Goal: Task Accomplishment & Management: Manage account settings

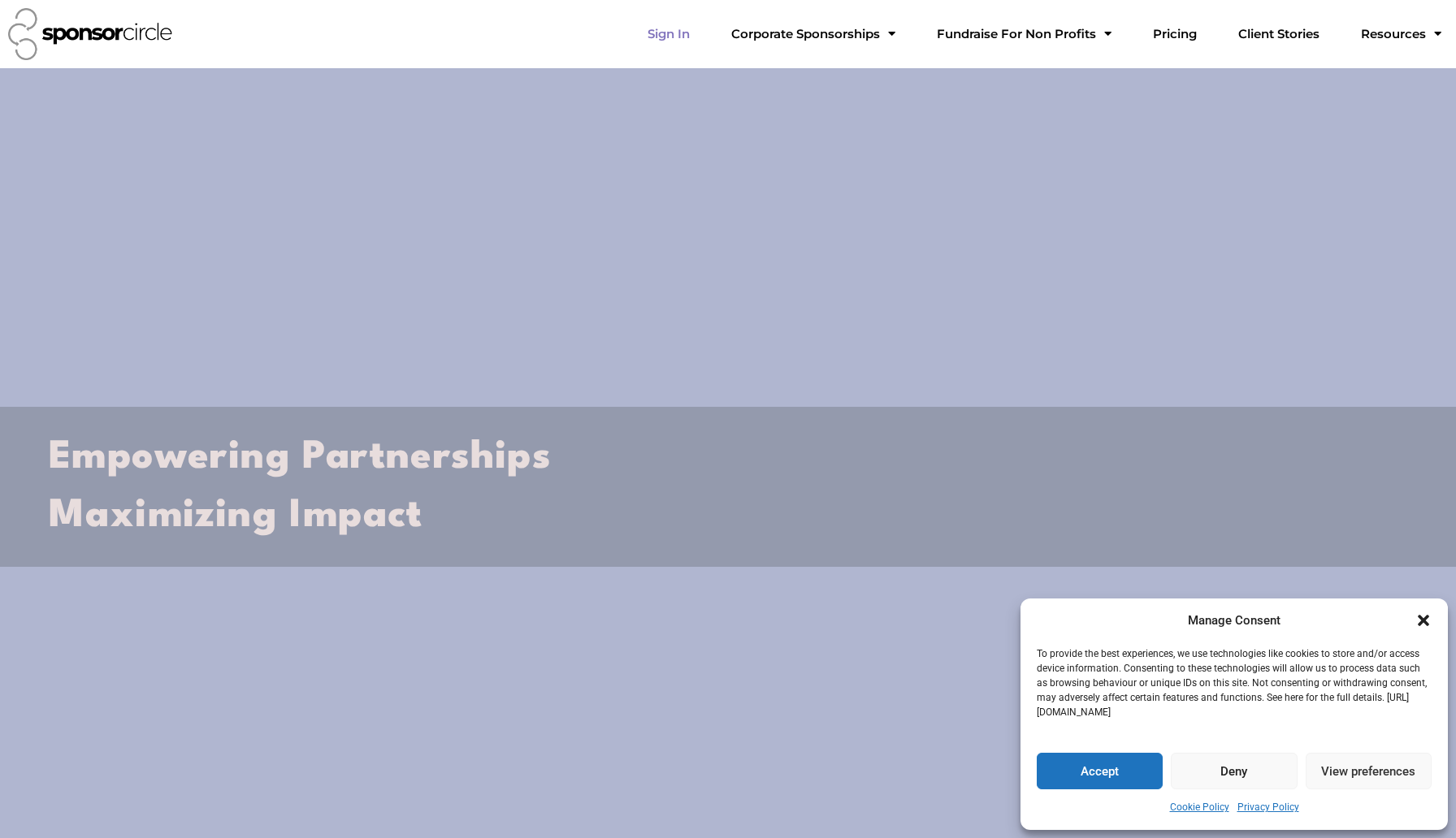
click at [660, 35] on link "Sign In" at bounding box center [668, 34] width 68 height 32
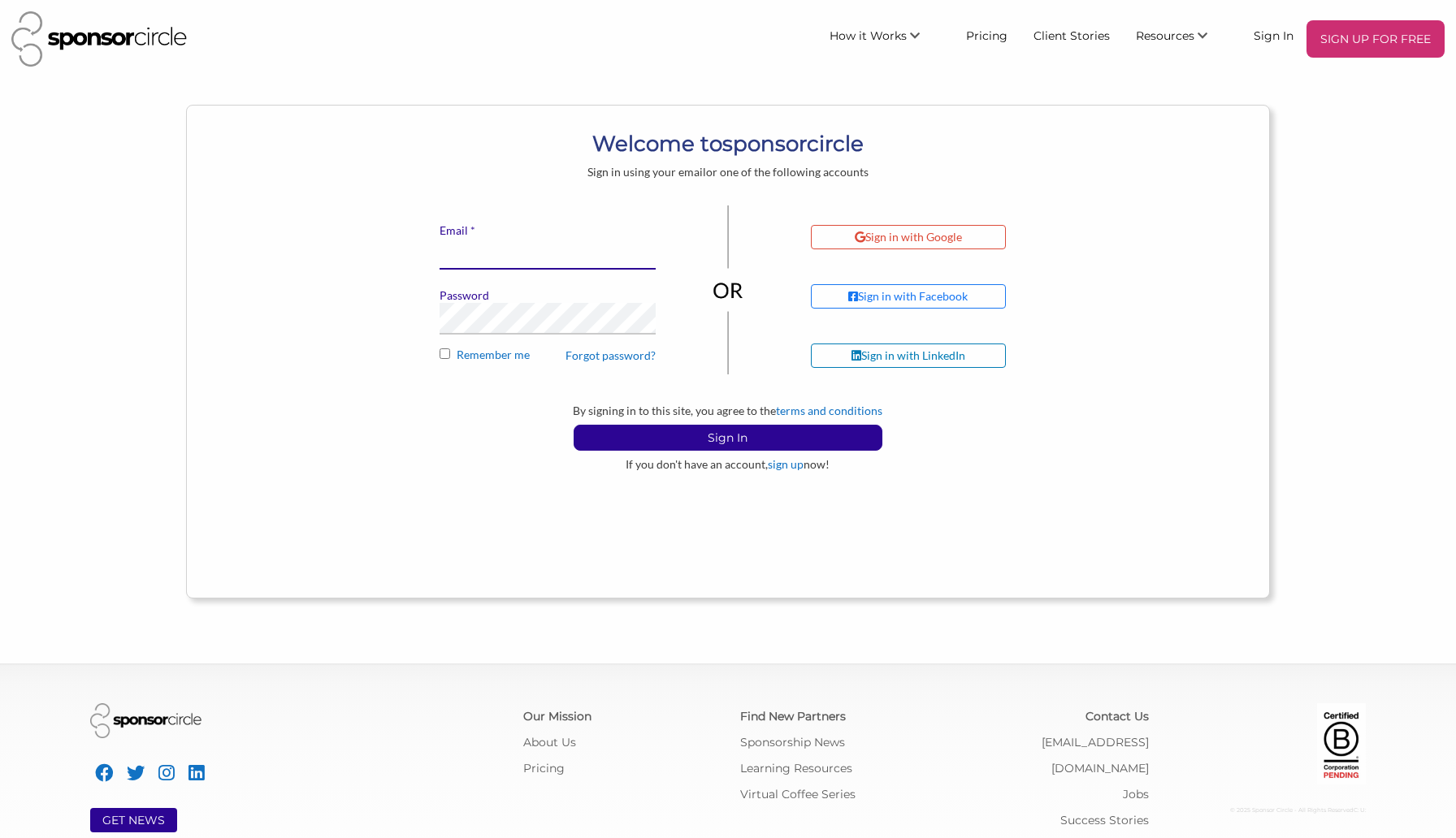
click at [466, 257] on input "* Email" at bounding box center [547, 254] width 216 height 31
type input "[EMAIL_ADDRESS][DOMAIN_NAME]"
click at [573, 424] on button "Sign In" at bounding box center [727, 437] width 309 height 26
